Goal: Information Seeking & Learning: Learn about a topic

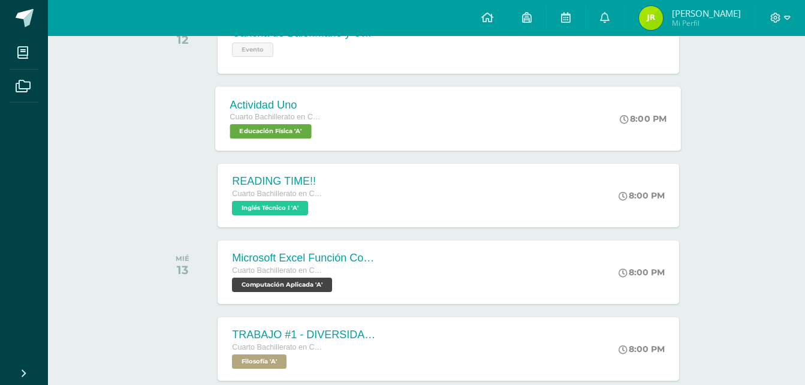
scroll to position [238, 0]
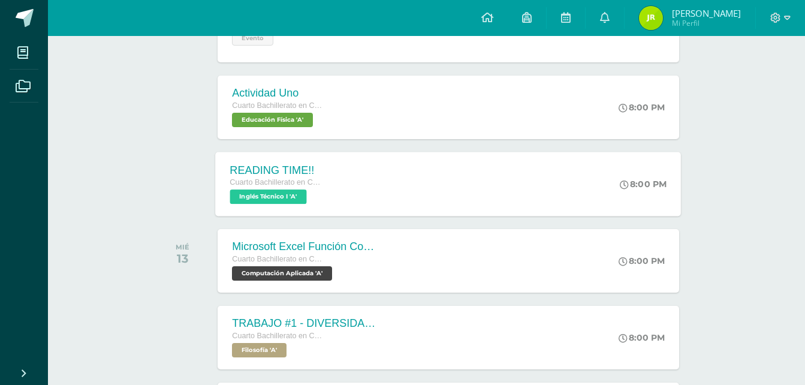
click at [438, 174] on div "READING TIME!! Cuarto Bachillerato en CCLL con Orientación en Computación Inglé…" at bounding box center [449, 184] width 466 height 64
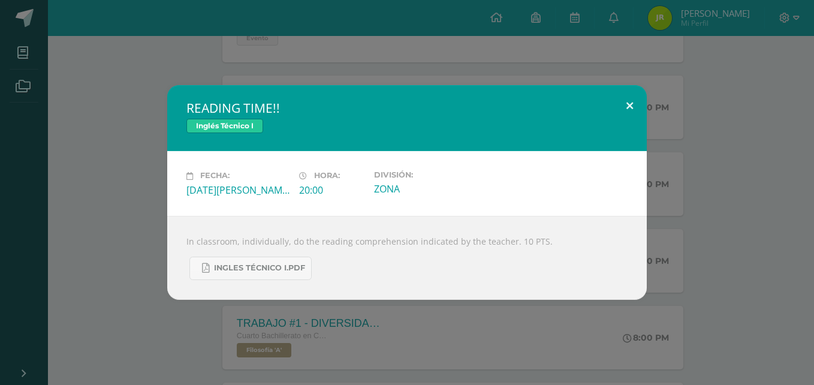
click at [625, 96] on button at bounding box center [629, 105] width 34 height 41
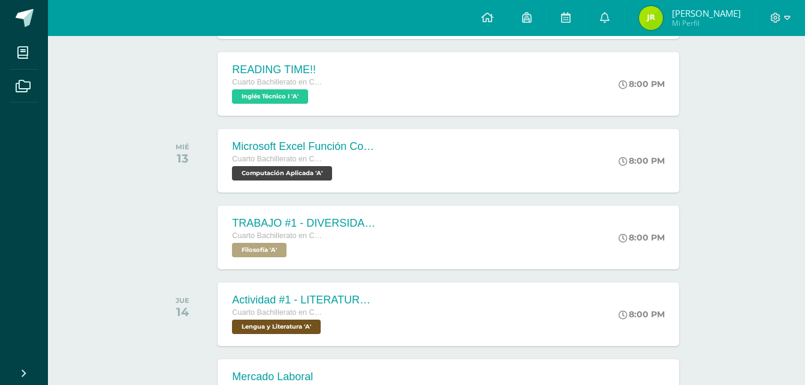
scroll to position [349, 0]
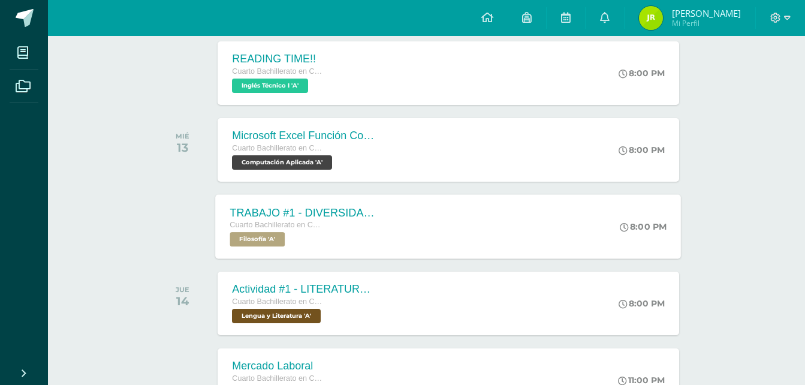
click at [473, 231] on div "TRABAJO #1 - DIVERSIDAD CULTURAL Cuarto Bachillerato en CCLL con Orientación en…" at bounding box center [449, 226] width 466 height 64
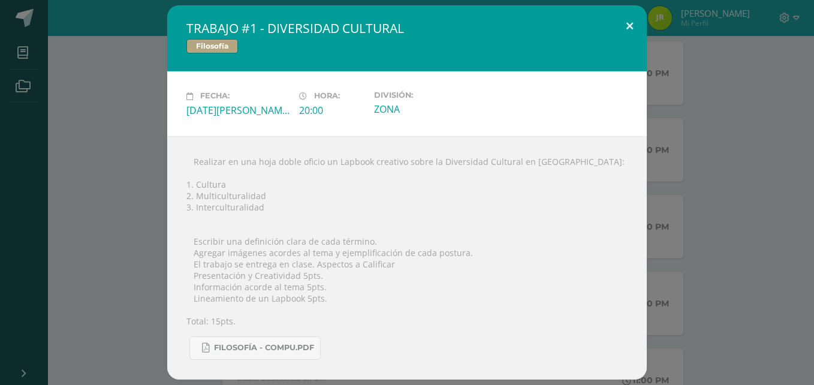
click at [633, 23] on button at bounding box center [629, 25] width 34 height 41
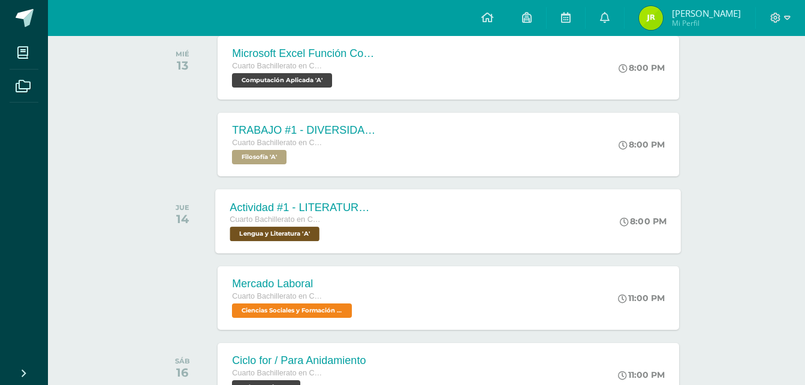
scroll to position [436, 0]
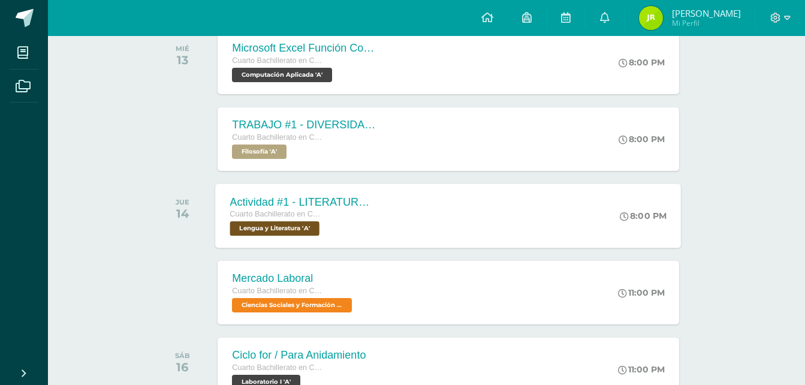
click at [464, 218] on div "Actividad #1 - LITERATURA DEL NEOCLASICISMO Cuarto Bachillerato en CCLL con Ori…" at bounding box center [449, 215] width 466 height 64
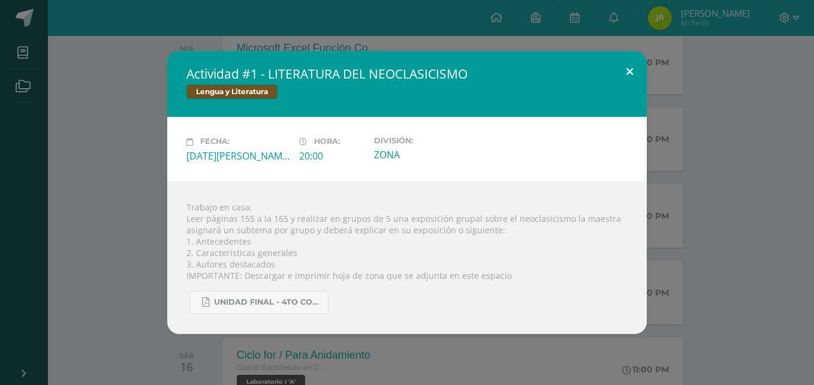
click at [626, 68] on button at bounding box center [629, 71] width 34 height 41
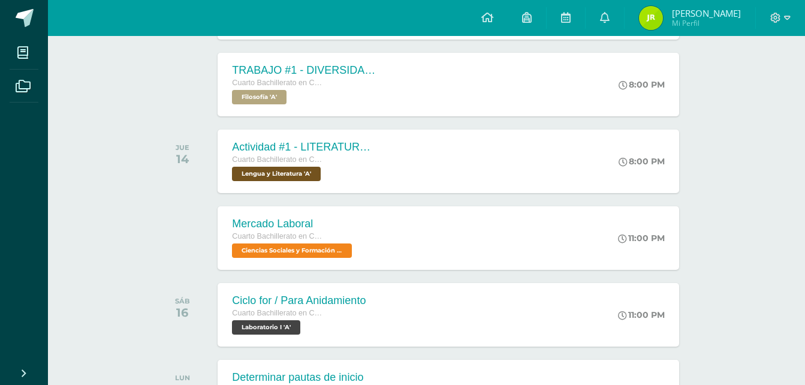
scroll to position [565, 0]
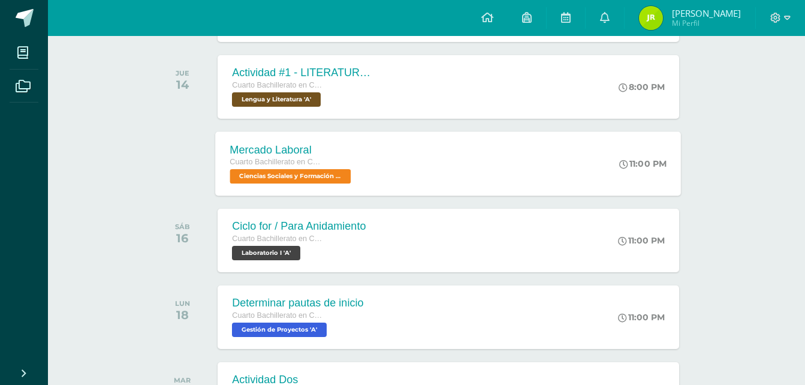
click at [510, 159] on div "Mercado Laboral Cuarto Bachillerato en CCLL con Orientación en Computación Cien…" at bounding box center [449, 163] width 466 height 64
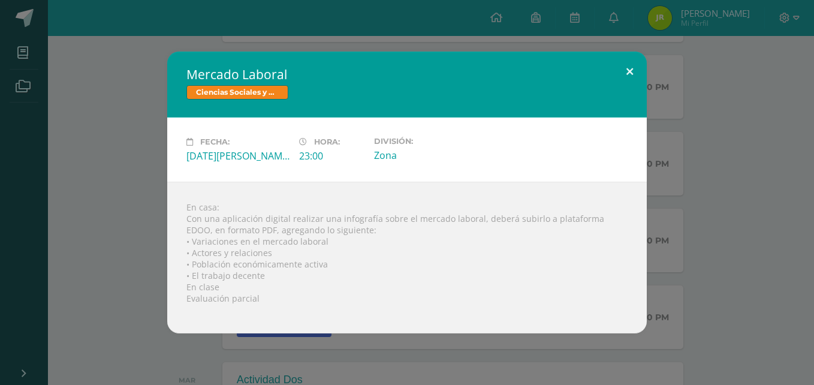
click at [629, 70] on button at bounding box center [629, 72] width 34 height 41
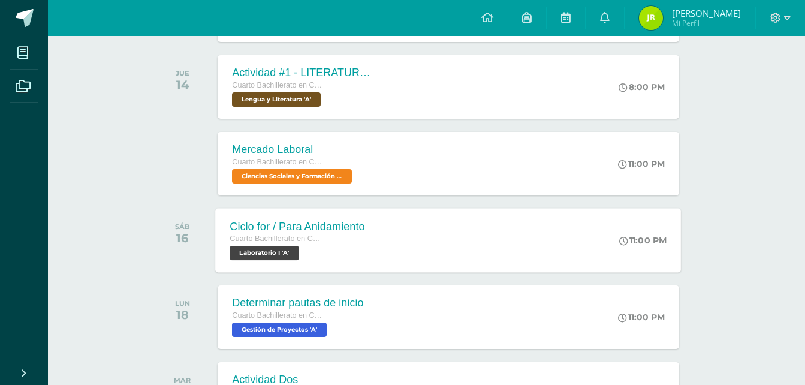
click at [440, 253] on div "Ciclo for / Para Anidamiento Cuarto Bachillerato en CCLL con Orientación en Com…" at bounding box center [449, 240] width 466 height 64
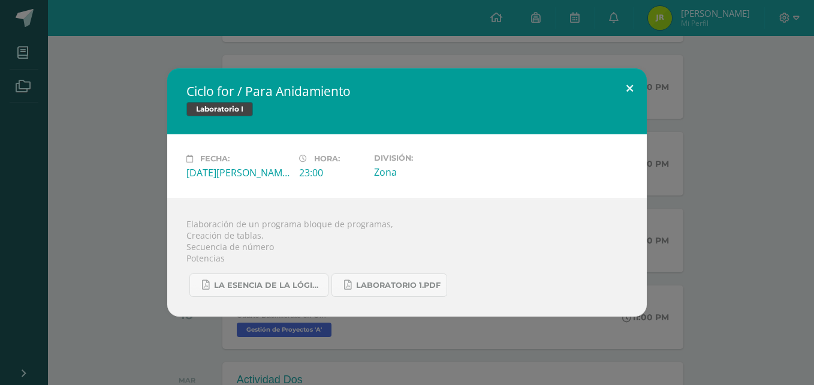
click at [632, 80] on button at bounding box center [629, 88] width 34 height 41
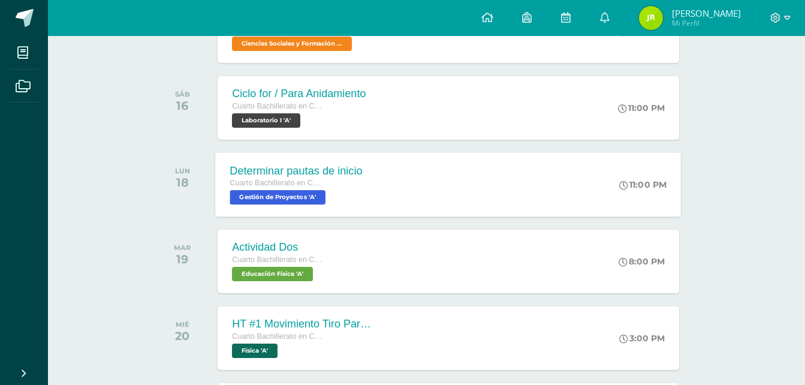
scroll to position [700, 0]
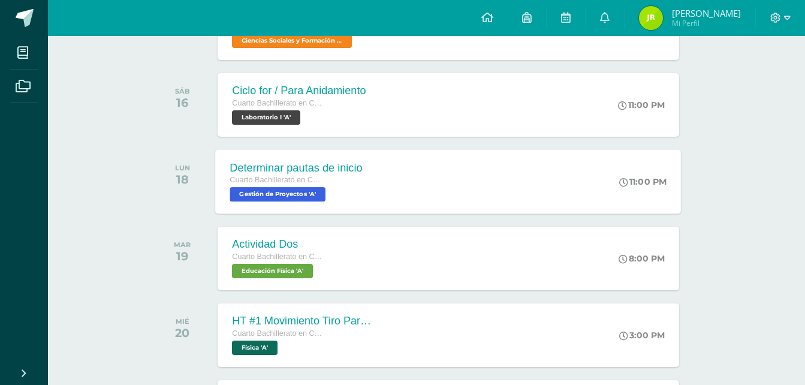
click at [435, 201] on div "Determinar pautas de inicio Cuarto Bachillerato en CCLL con Orientación en Comp…" at bounding box center [449, 181] width 466 height 64
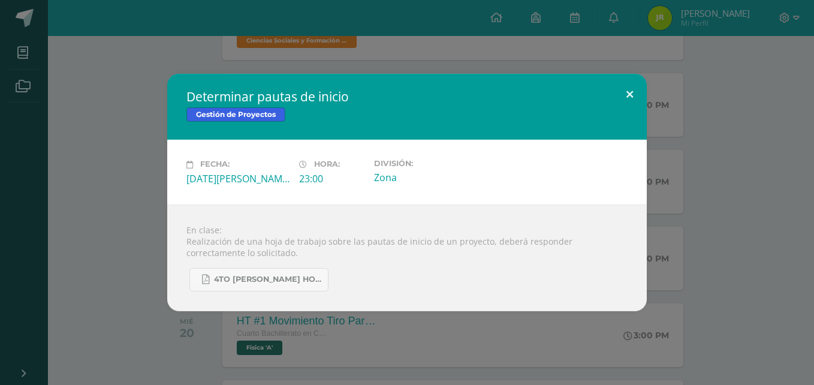
click at [631, 82] on button at bounding box center [629, 94] width 34 height 41
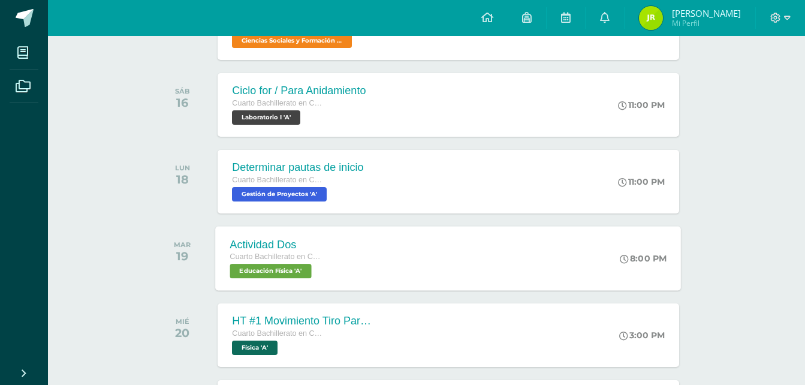
click at [424, 262] on div "Actividad Dos Cuarto Bachillerato en CCLL con Orientación en Computación Educac…" at bounding box center [449, 258] width 466 height 64
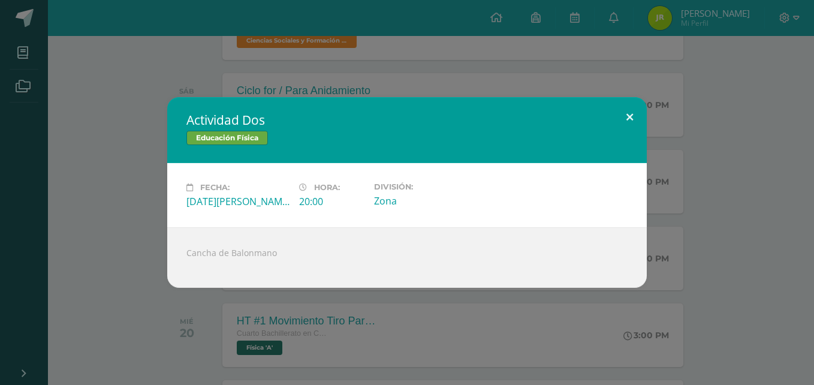
click at [633, 116] on button at bounding box center [629, 117] width 34 height 41
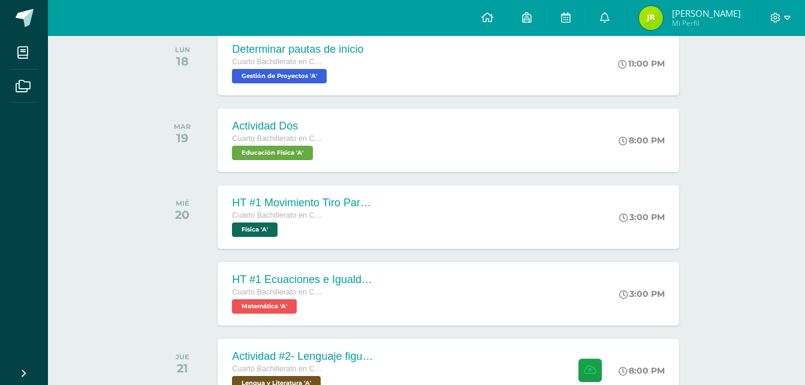
scroll to position [829, 0]
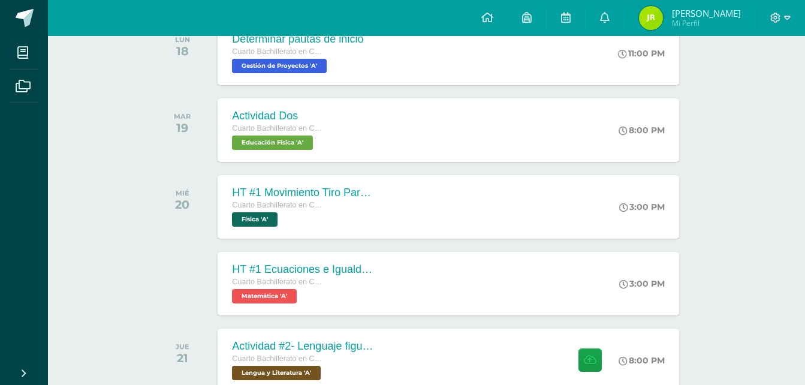
click at [463, 227] on div "HT #1 Movimiento Tiro Parabolico Cuarto Bachillerato en CCLL con Orientación en…" at bounding box center [448, 207] width 461 height 64
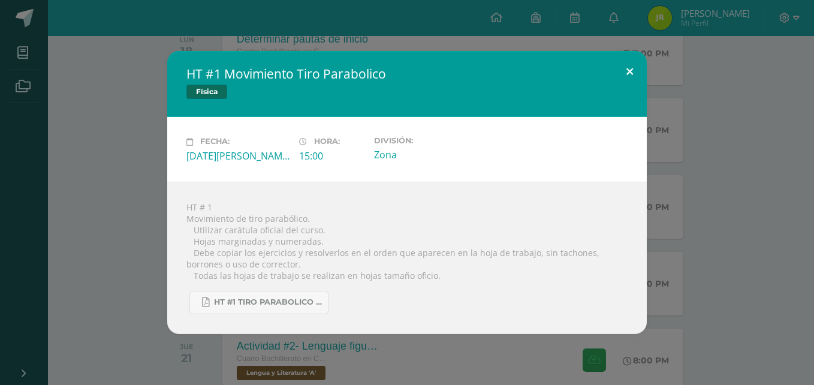
click at [625, 71] on button at bounding box center [629, 71] width 34 height 41
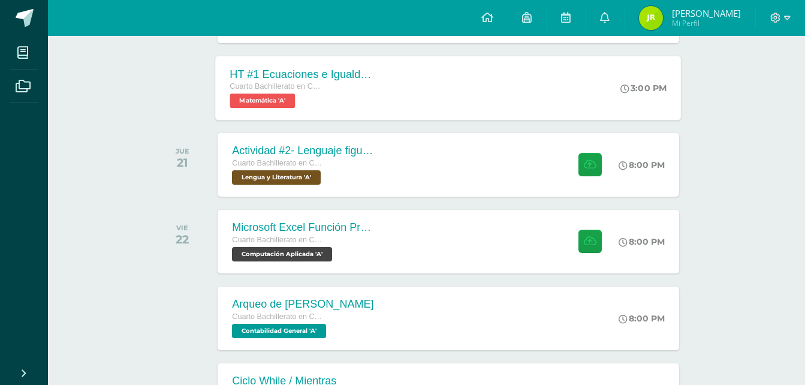
scroll to position [1026, 0]
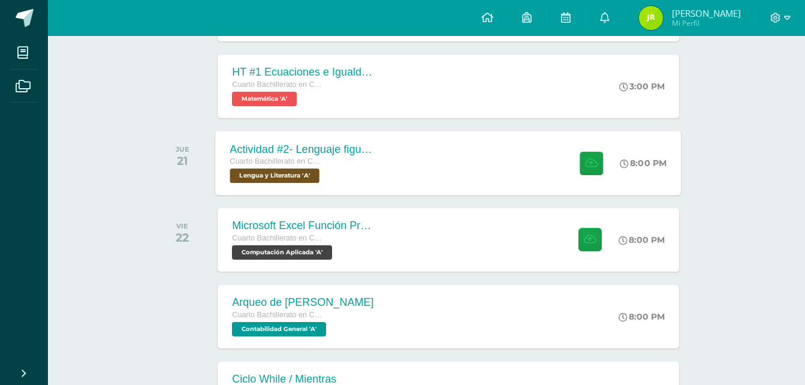
click at [438, 169] on div "Actividad #2- Lenguaje figurado Cuarto Bachillerato en CCLL con Orientación en …" at bounding box center [449, 163] width 466 height 64
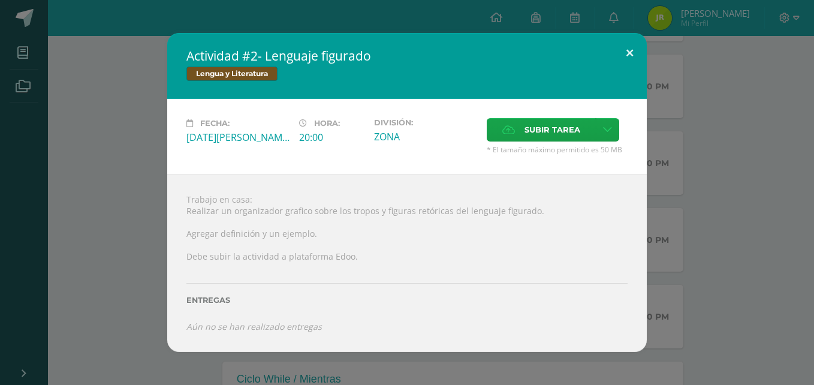
click at [628, 44] on button at bounding box center [629, 53] width 34 height 41
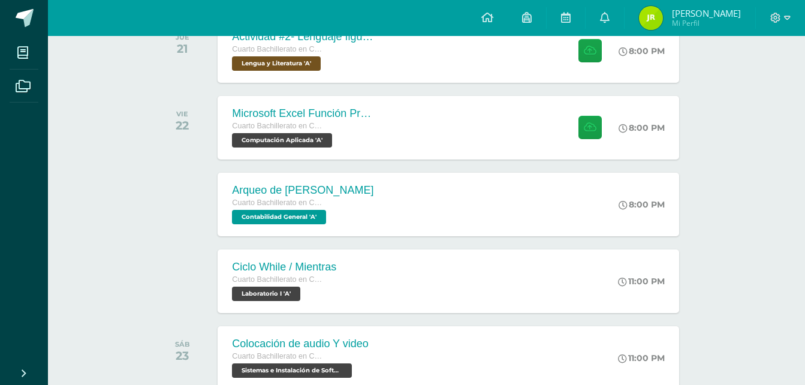
scroll to position [1138, 0]
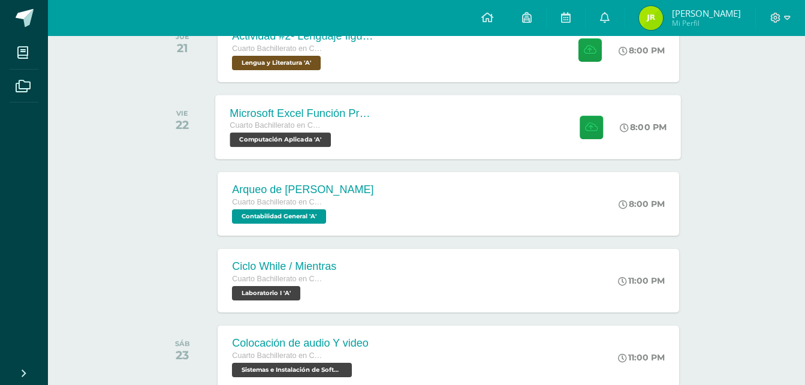
click at [442, 120] on div "Microsoft Excel Función Promedio Cuarto Bachillerato en CCLL con Orientación en…" at bounding box center [449, 127] width 466 height 64
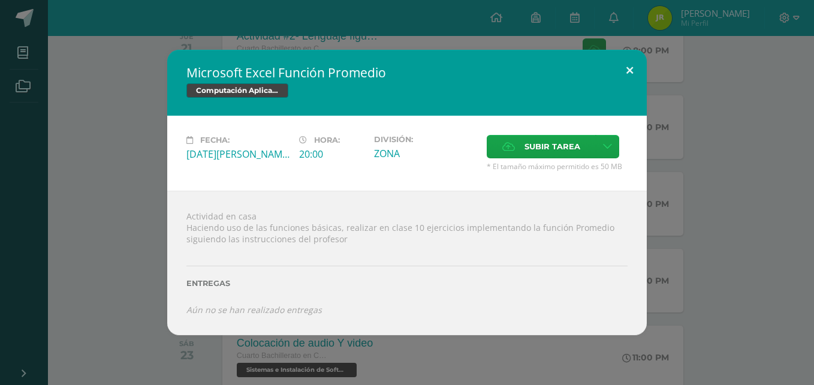
click at [636, 61] on button at bounding box center [629, 70] width 34 height 41
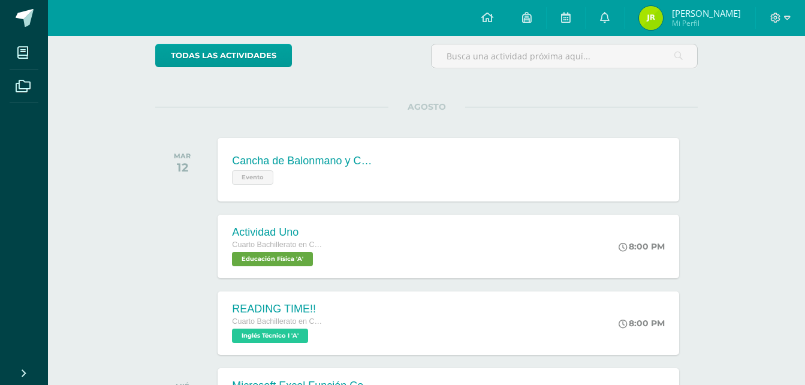
scroll to position [142, 0]
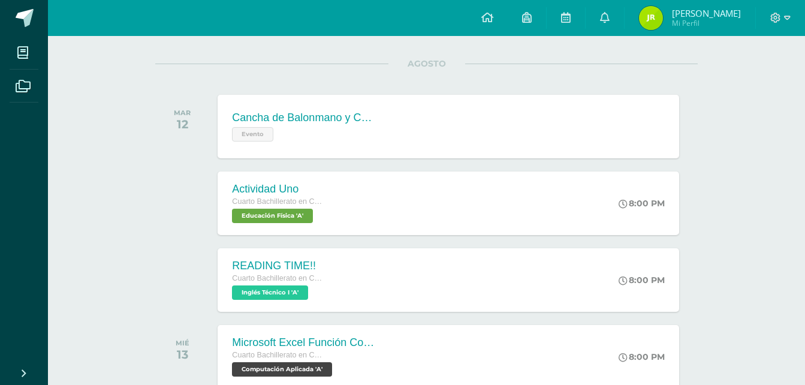
click at [367, 77] on div "AGOSTO [DATE] Cancha de Balonmano y Contenido Evento Cancha de Balonmano y Cont…" at bounding box center [426, 112] width 542 height 96
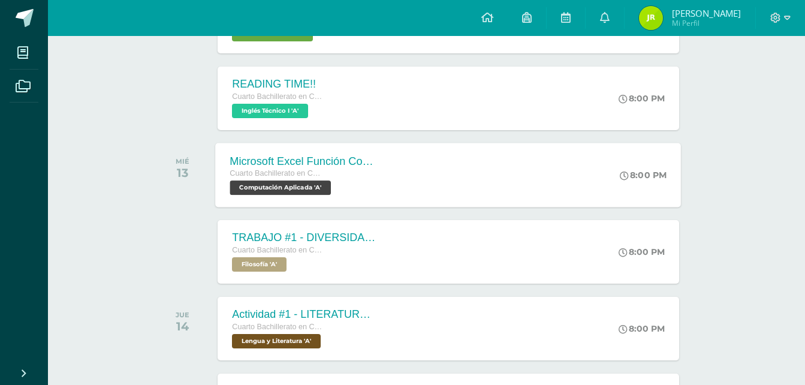
scroll to position [324, 0]
click at [400, 167] on div "Microsoft Excel Función Contar Cuarto Bachillerato en CCLL con Orientación en C…" at bounding box center [449, 174] width 466 height 64
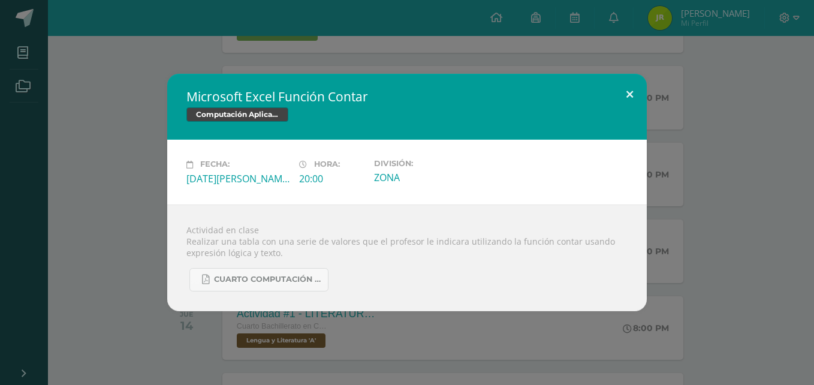
click at [632, 96] on button at bounding box center [629, 94] width 34 height 41
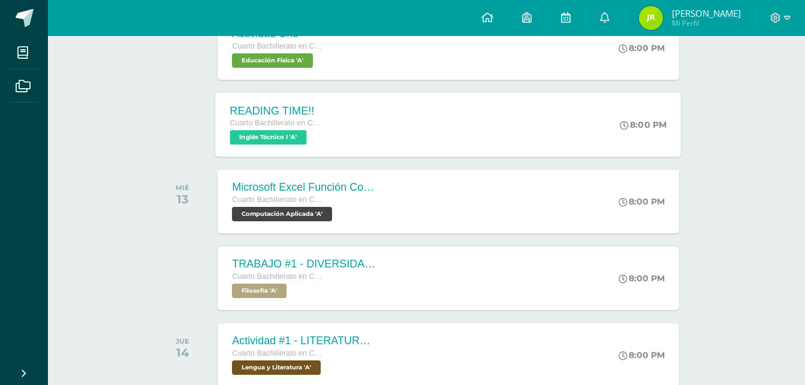
scroll to position [300, 0]
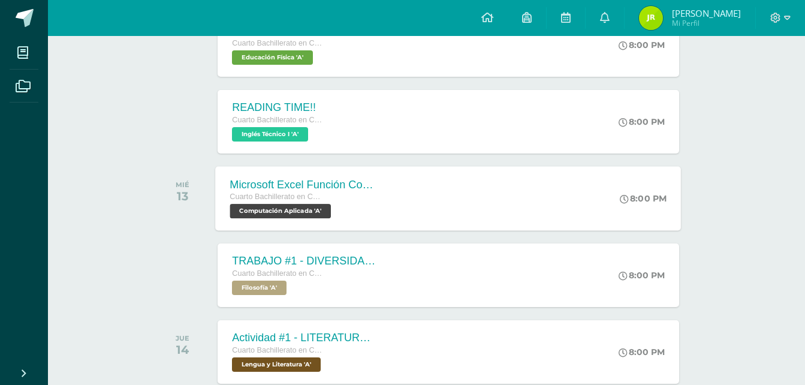
click at [360, 177] on div "Microsoft Excel Función Contar Cuarto Bachillerato en CCLL con Orientación en C…" at bounding box center [303, 198] width 174 height 64
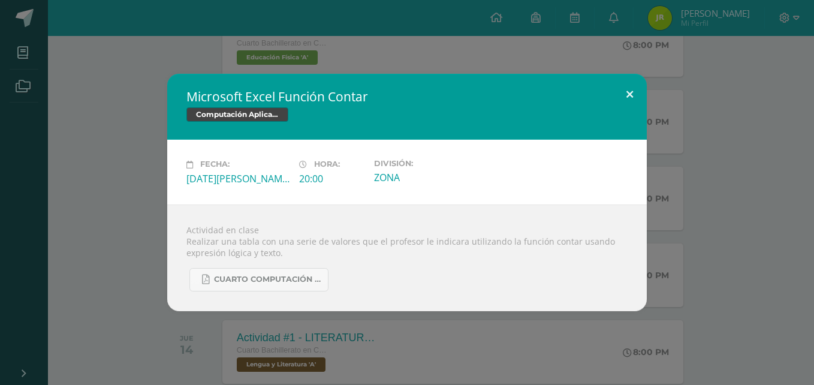
click at [626, 94] on button at bounding box center [629, 94] width 34 height 41
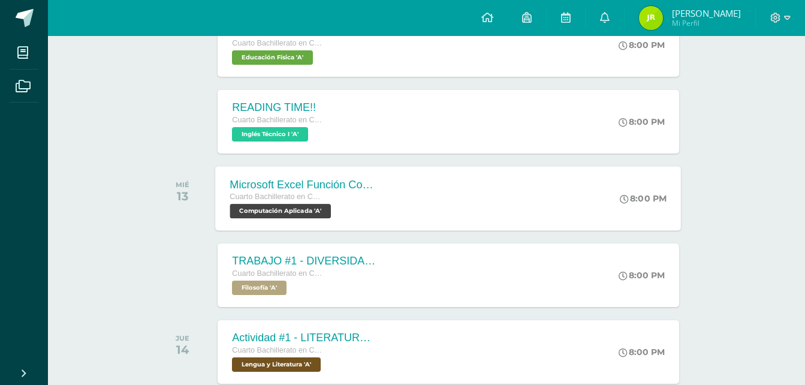
click at [395, 185] on div "Microsoft Excel Función Contar Cuarto Bachillerato en CCLL con Orientación en C…" at bounding box center [449, 198] width 466 height 64
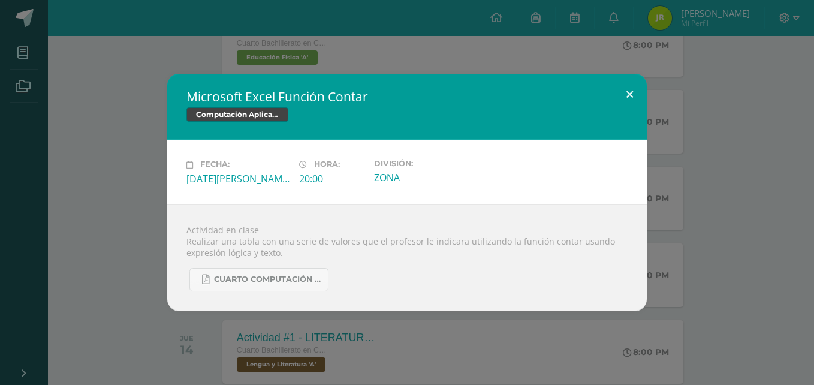
click at [623, 96] on button at bounding box center [629, 94] width 34 height 41
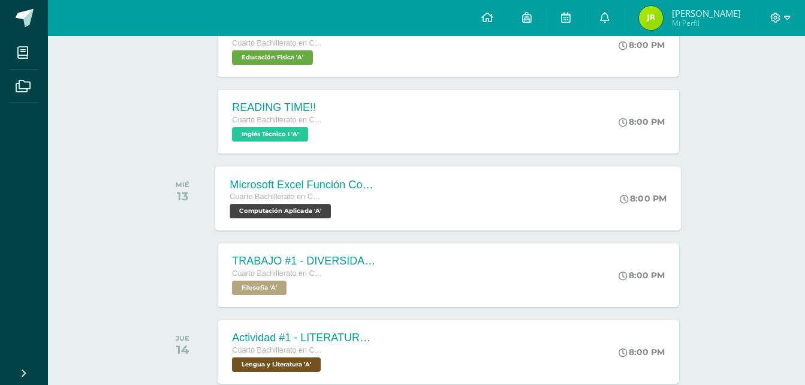
click at [414, 192] on div "Microsoft Excel Función Contar Cuarto Bachillerato en CCLL con Orientación en C…" at bounding box center [449, 198] width 466 height 64
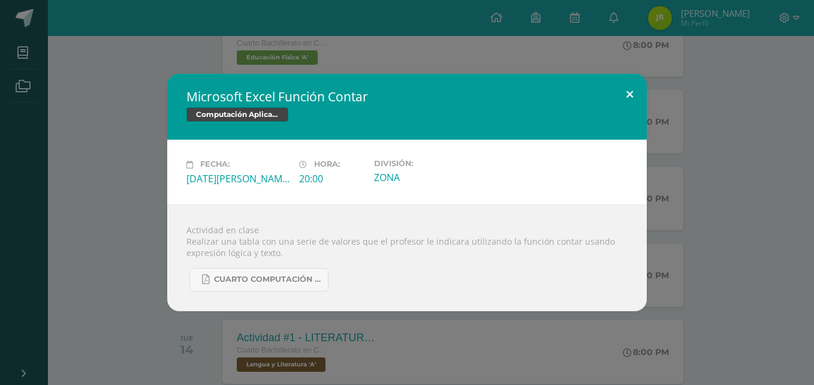
click at [631, 95] on button at bounding box center [629, 94] width 34 height 41
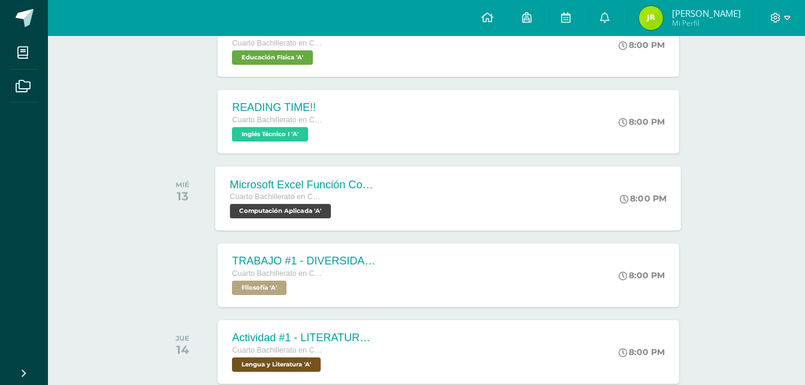
click at [404, 212] on div "Microsoft Excel Función Contar Cuarto Bachillerato en CCLL con Orientación en C…" at bounding box center [449, 198] width 466 height 64
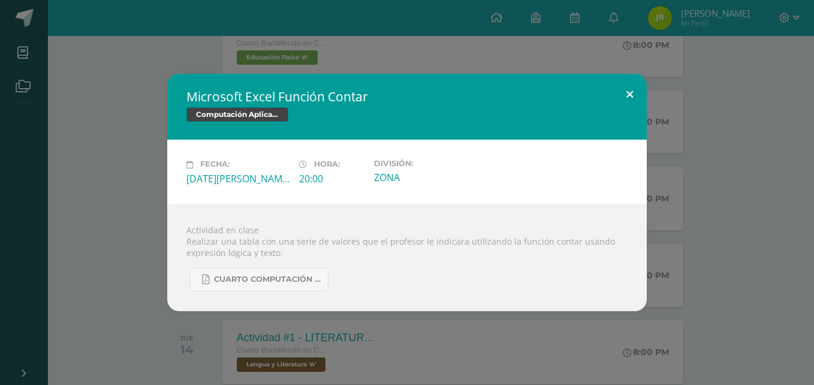
click at [628, 84] on button at bounding box center [629, 94] width 34 height 41
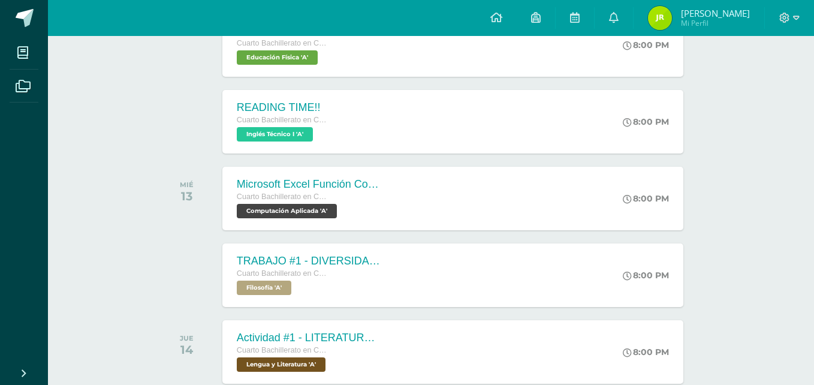
click at [623, 86] on button at bounding box center [607, 104] width 31 height 37
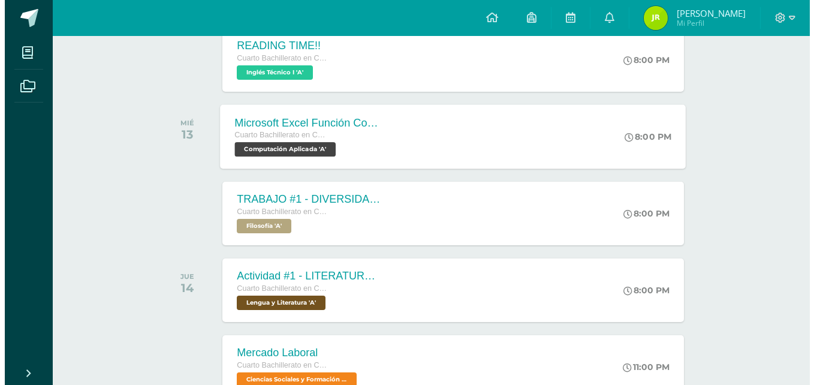
scroll to position [360, 0]
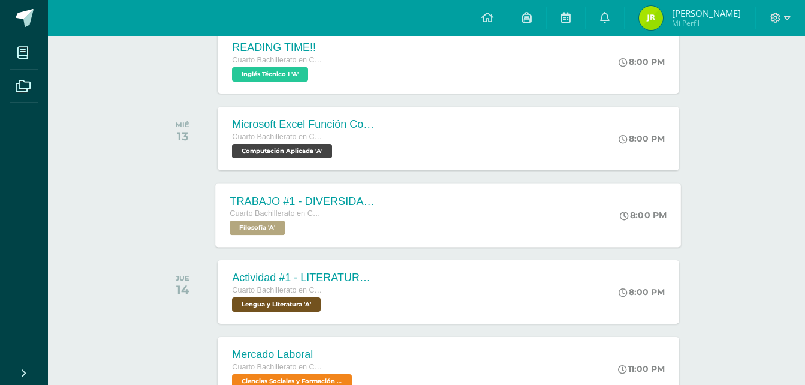
click at [406, 212] on div "TRABAJO #1 - DIVERSIDAD CULTURAL Cuarto Bachillerato en CCLL con Orientación en…" at bounding box center [449, 215] width 466 height 64
